Goal: Find specific page/section: Find specific page/section

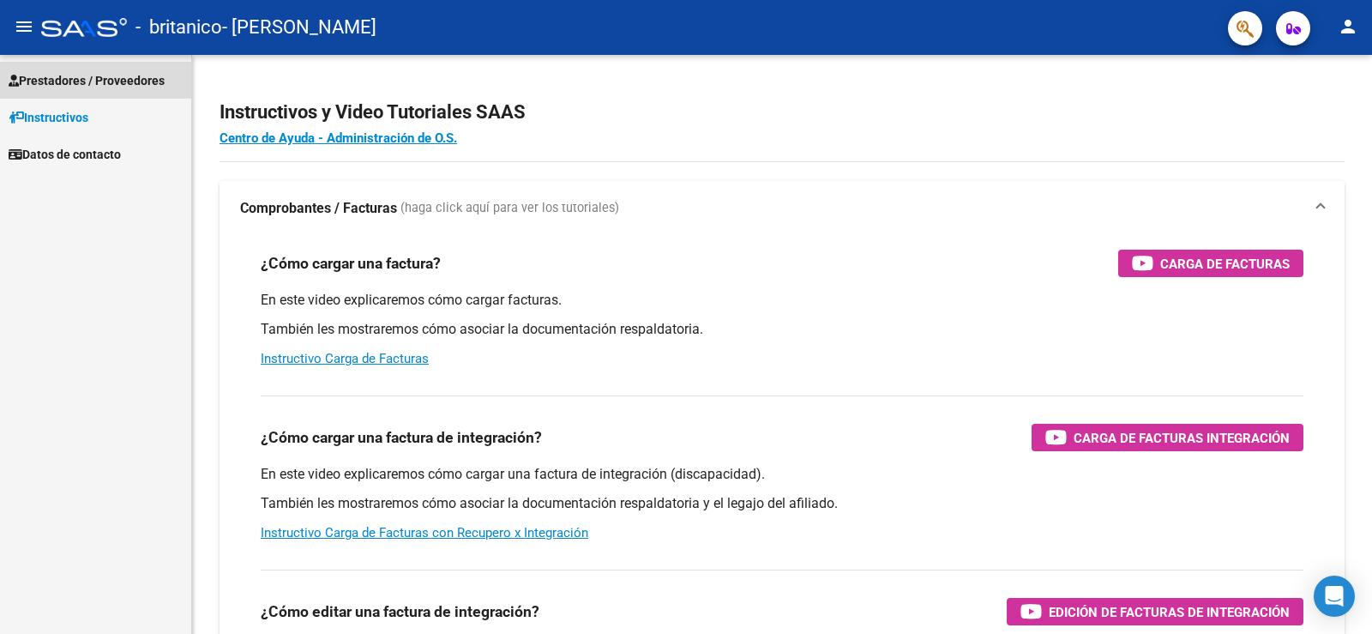
click at [78, 79] on span "Prestadores / Proveedores" at bounding box center [87, 80] width 156 height 19
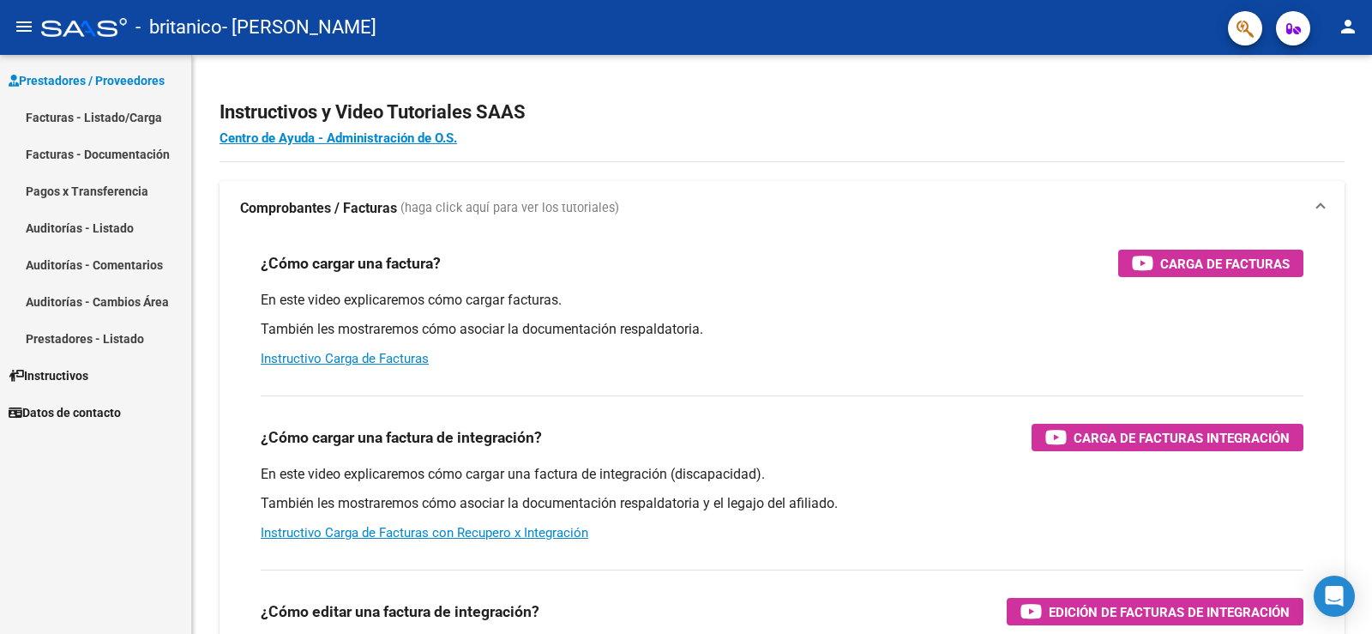
click at [107, 126] on link "Facturas - Listado/Carga" at bounding box center [95, 117] width 191 height 37
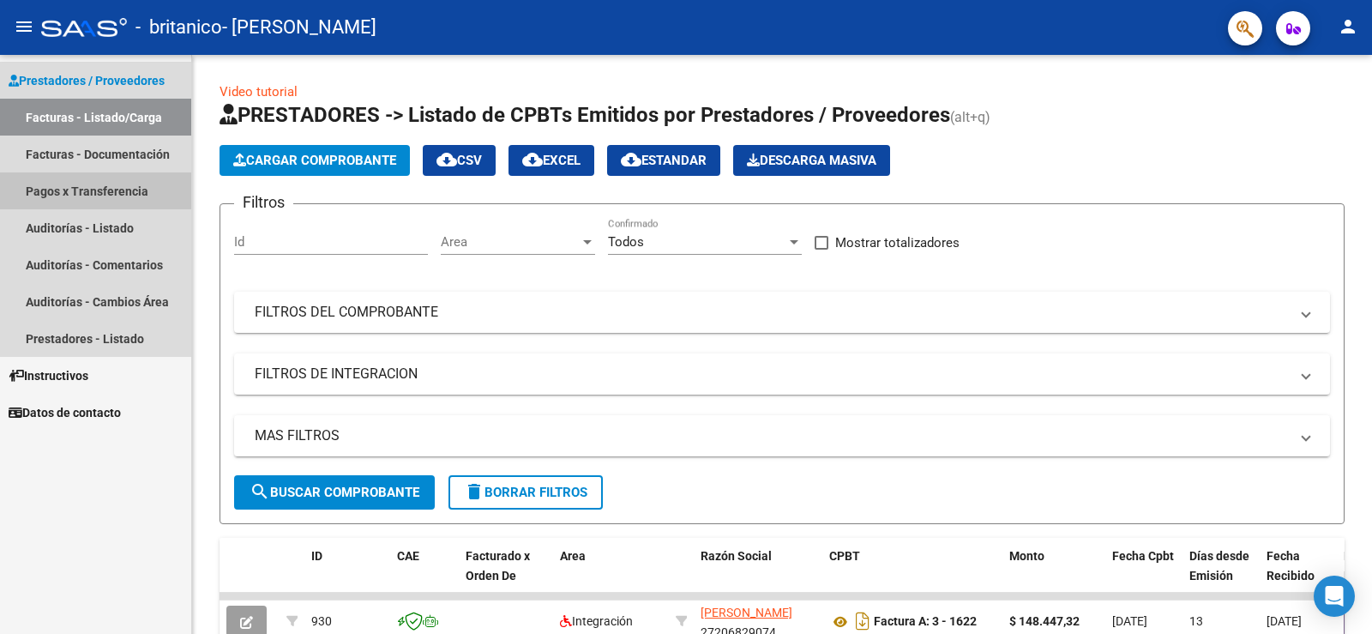
click at [100, 172] on link "Pagos x Transferencia" at bounding box center [95, 190] width 191 height 37
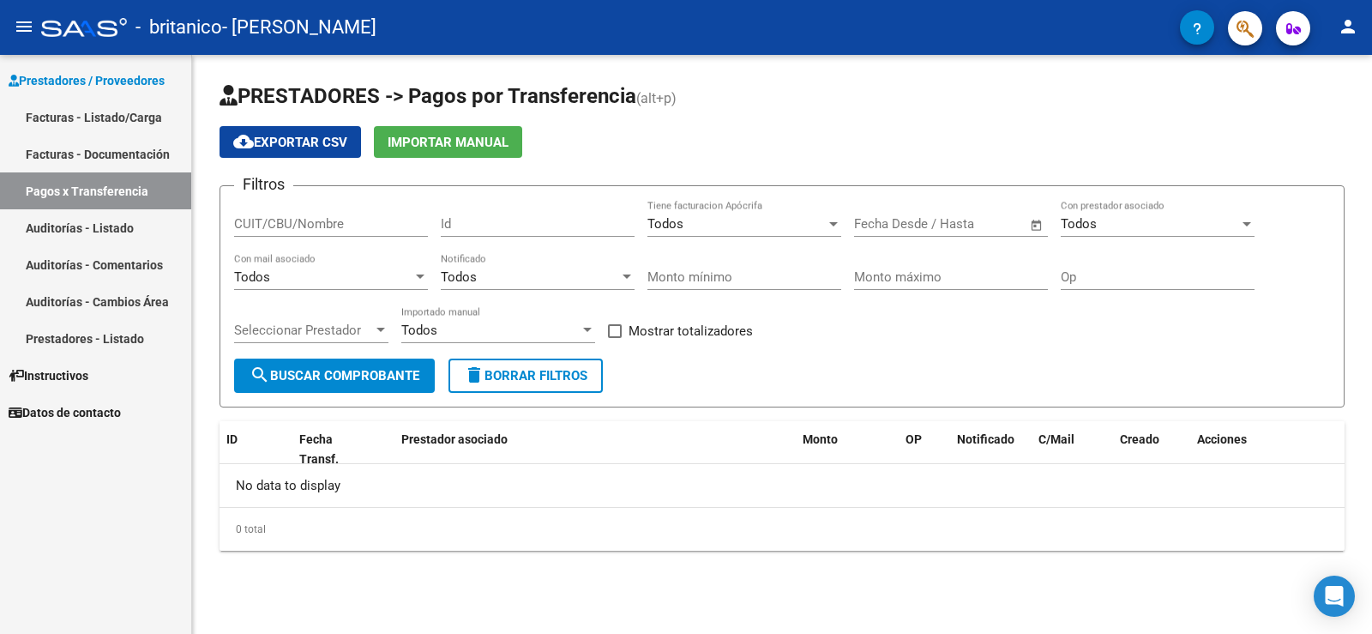
click at [102, 160] on link "Facturas - Documentación" at bounding box center [95, 154] width 191 height 37
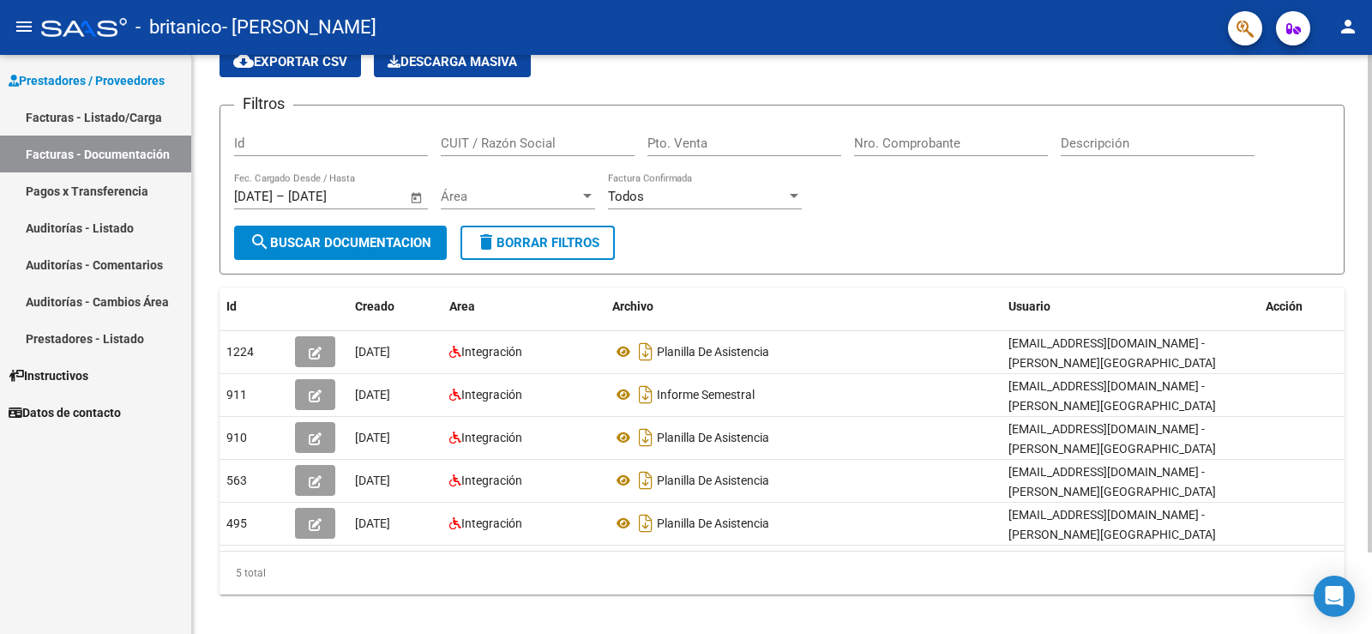
scroll to position [95, 0]
